Goal: Task Accomplishment & Management: Use online tool/utility

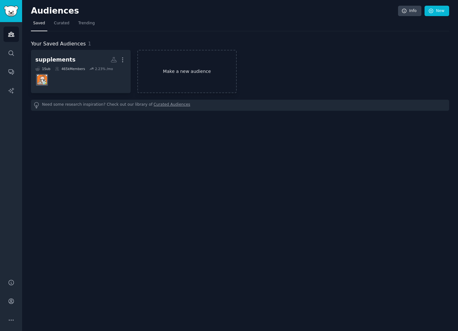
click at [188, 77] on link "Make a new audience" at bounding box center [187, 71] width 100 height 43
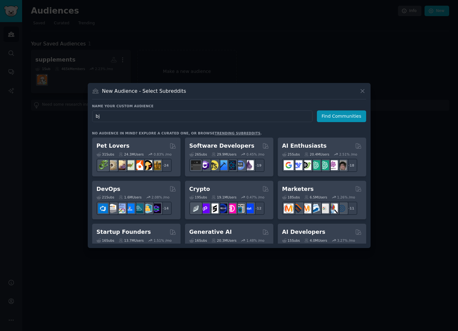
type input "[DEMOGRAPHIC_DATA]"
click button "Find Communities" at bounding box center [341, 116] width 49 height 12
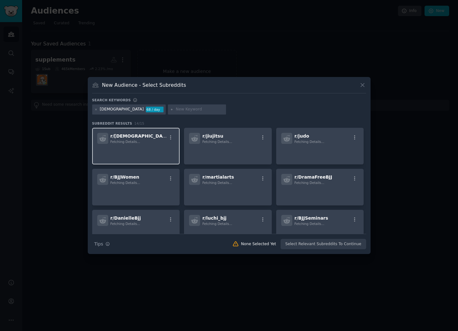
click at [137, 146] on p at bounding box center [136, 152] width 78 height 13
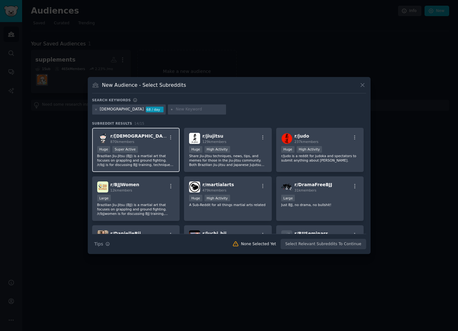
click at [152, 143] on div "r/ [DEMOGRAPHIC_DATA] 870k members" at bounding box center [136, 138] width 78 height 11
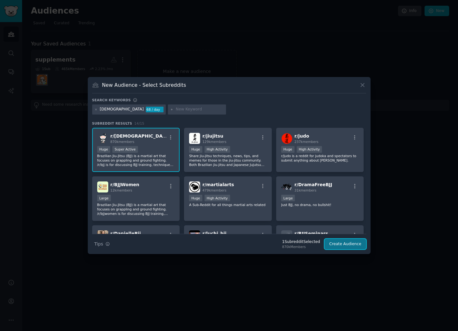
click at [337, 245] on button "Create Audience" at bounding box center [345, 244] width 42 height 11
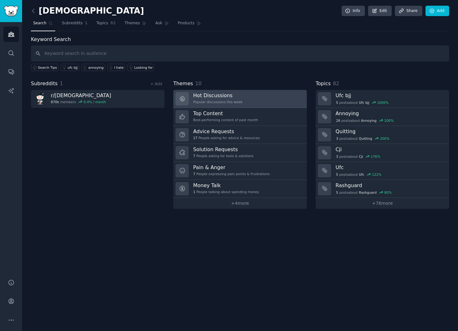
click at [228, 97] on h3 "Hot Discussions" at bounding box center [217, 95] width 49 height 7
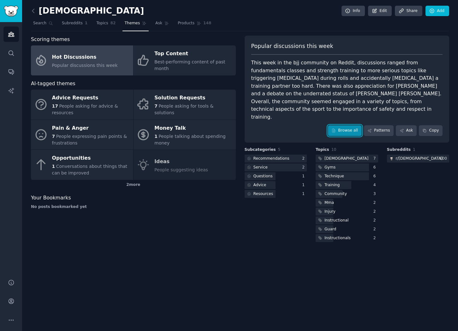
click at [348, 125] on link "Browse all" at bounding box center [345, 130] width 34 height 11
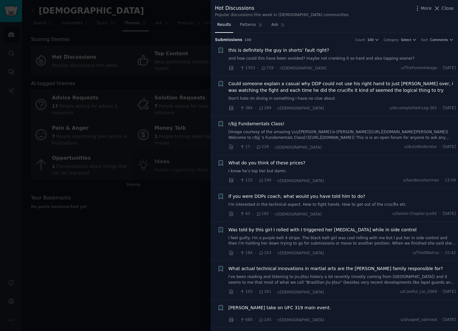
click at [301, 170] on link "I know he’s top tier but damn." at bounding box center [341, 171] width 227 height 6
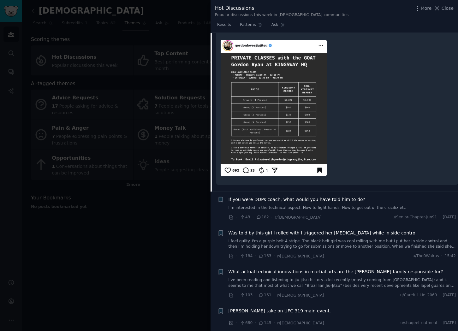
scroll to position [47, 0]
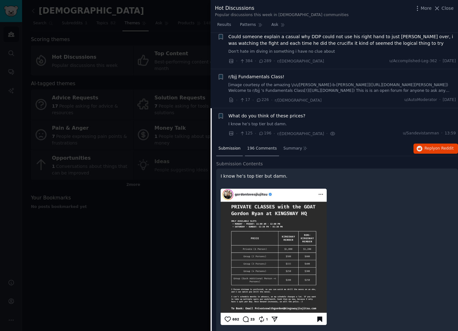
click at [255, 150] on span "196 Comments" at bounding box center [262, 149] width 30 height 6
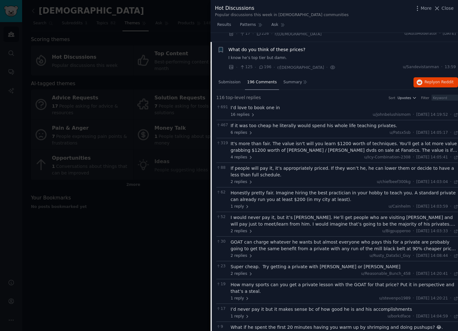
scroll to position [120, 0]
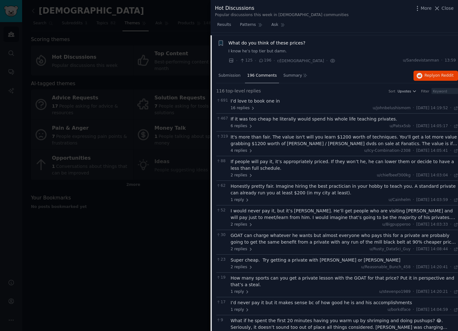
click at [177, 204] on div at bounding box center [229, 165] width 458 height 331
